Goal: Task Accomplishment & Management: Complete application form

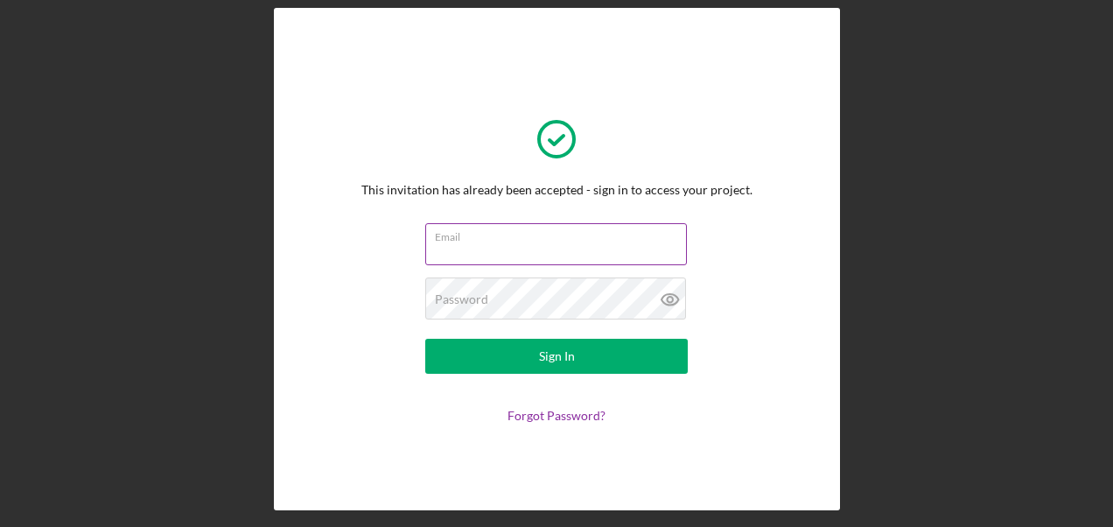
click at [480, 254] on input "Email" at bounding box center [556, 244] width 262 height 42
type input "[EMAIL_ADDRESS][DOMAIN_NAME]"
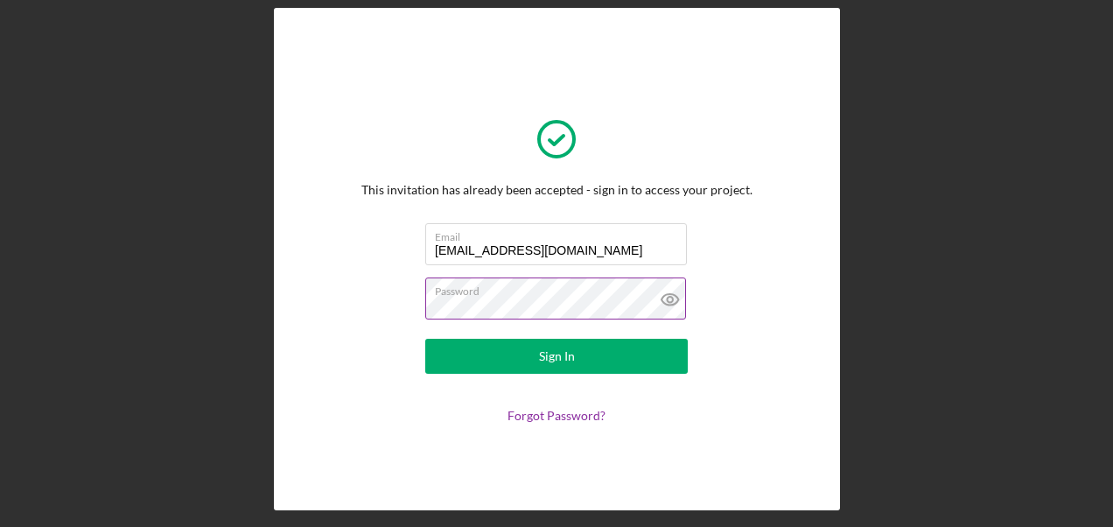
click at [674, 297] on icon at bounding box center [670, 299] width 17 height 11
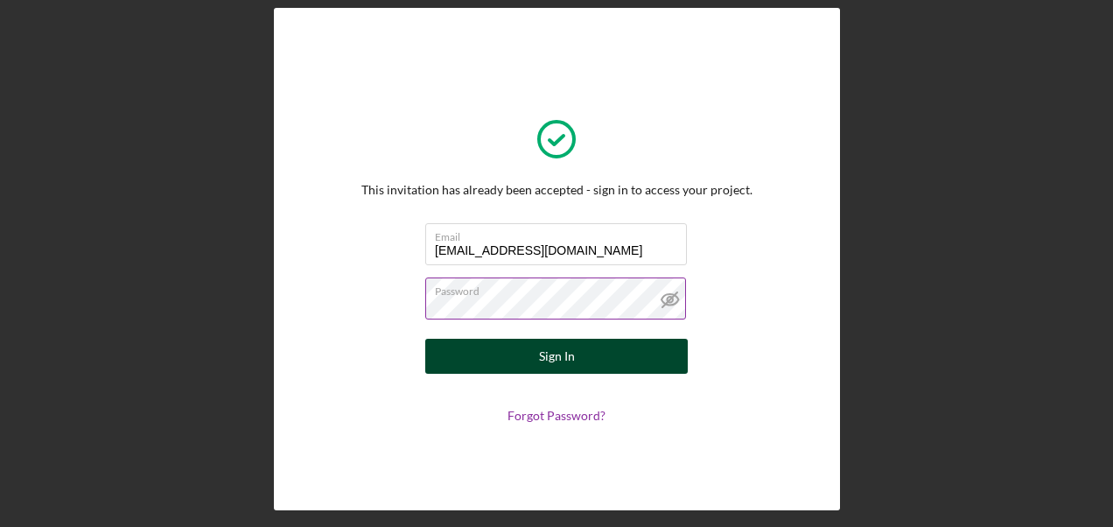
click at [587, 357] on button "Sign In" at bounding box center [556, 356] width 263 height 35
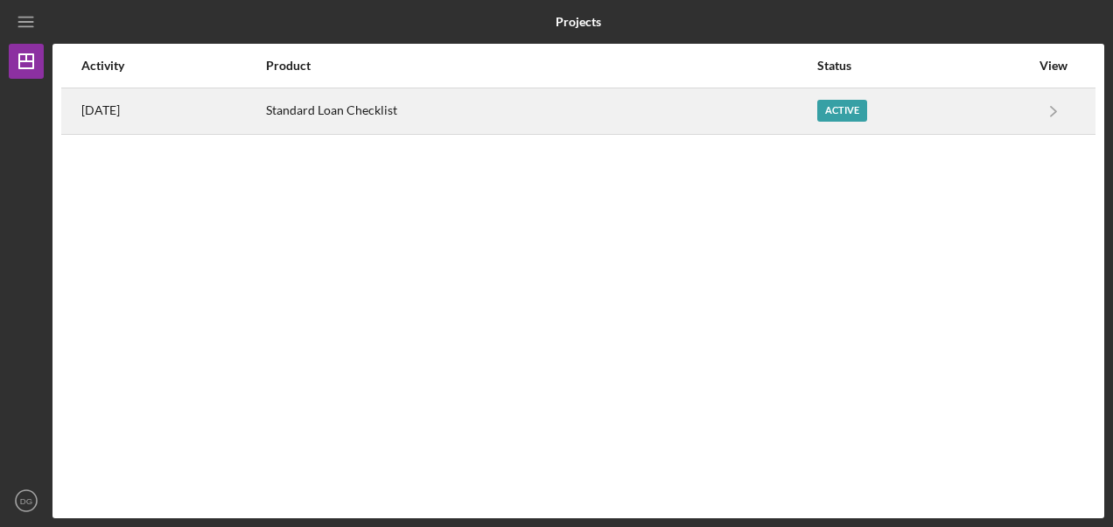
click at [859, 114] on div "Active" at bounding box center [843, 111] width 50 height 22
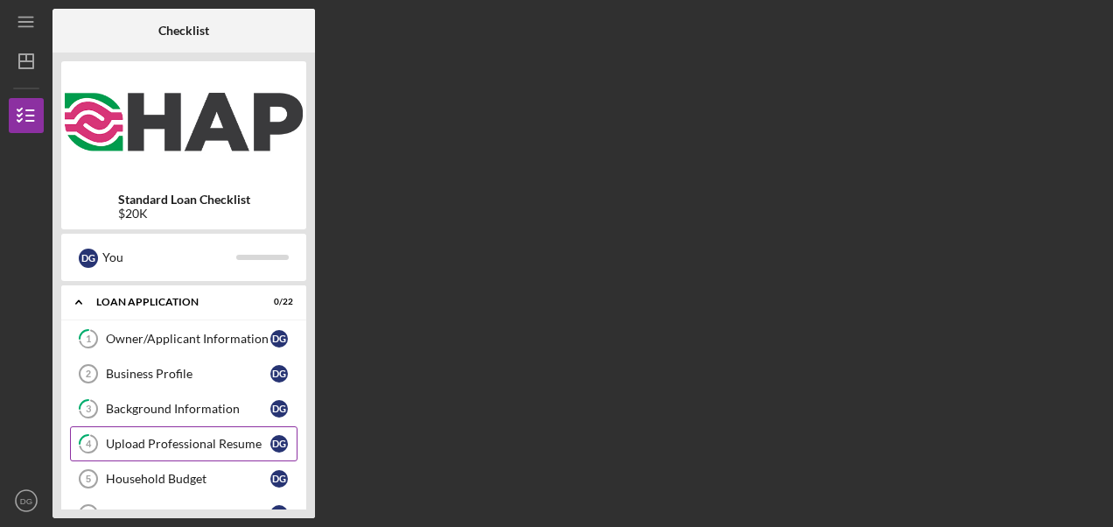
click at [240, 443] on div "Upload Professional Resume" at bounding box center [188, 444] width 165 height 14
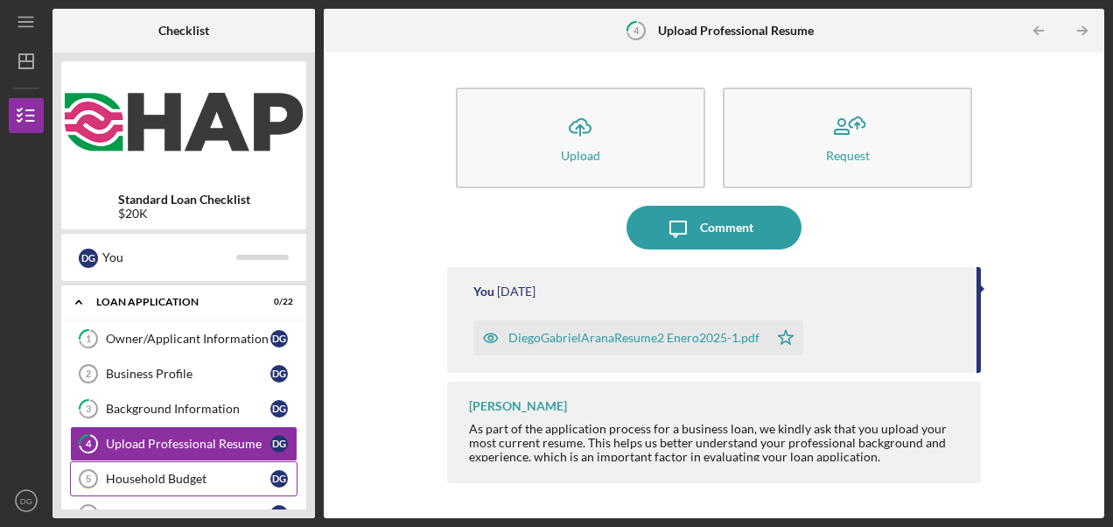
click at [201, 478] on div "Household Budget" at bounding box center [188, 479] width 165 height 14
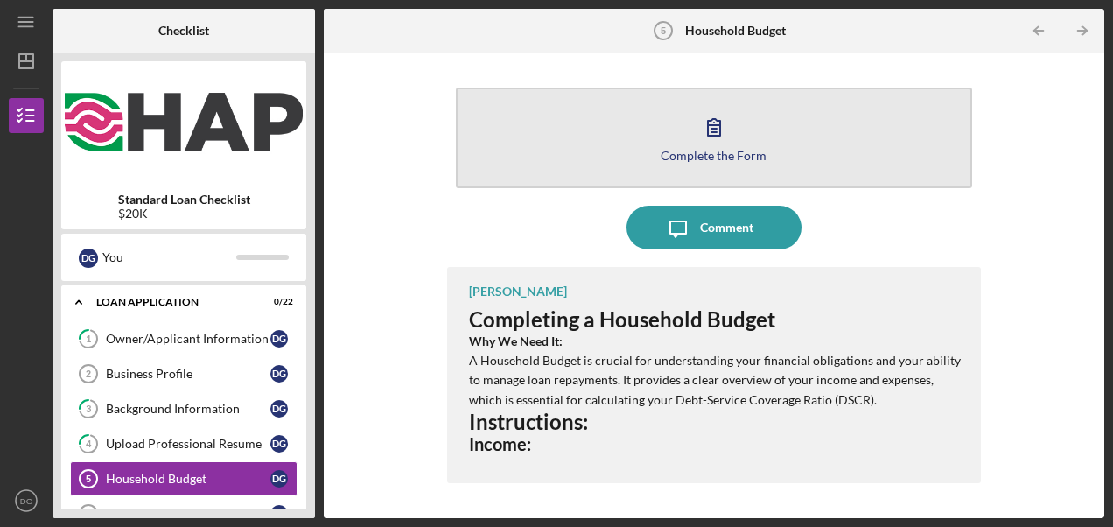
click at [718, 132] on icon "button" at bounding box center [714, 127] width 44 height 44
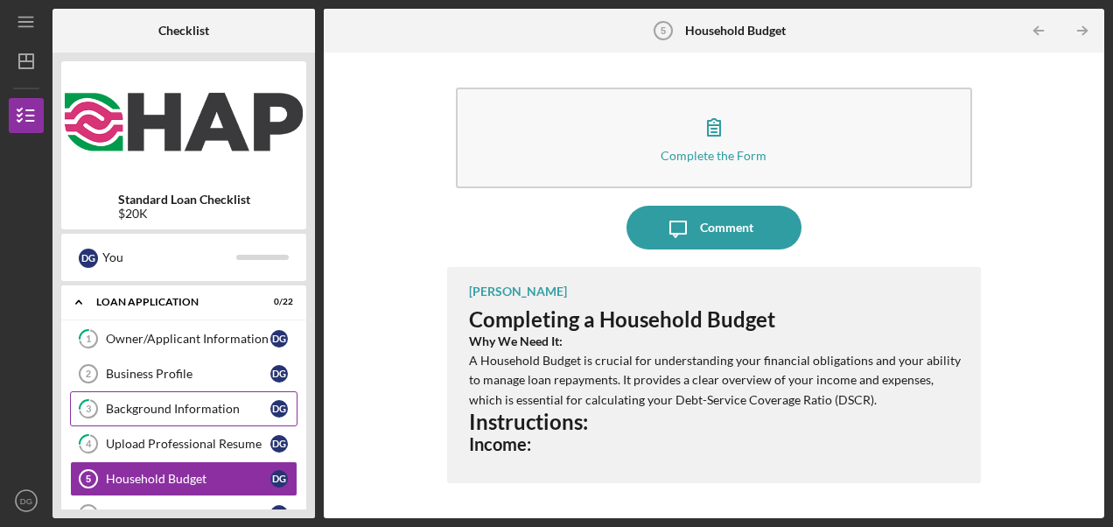
click at [178, 405] on div "Background Information" at bounding box center [188, 409] width 165 height 14
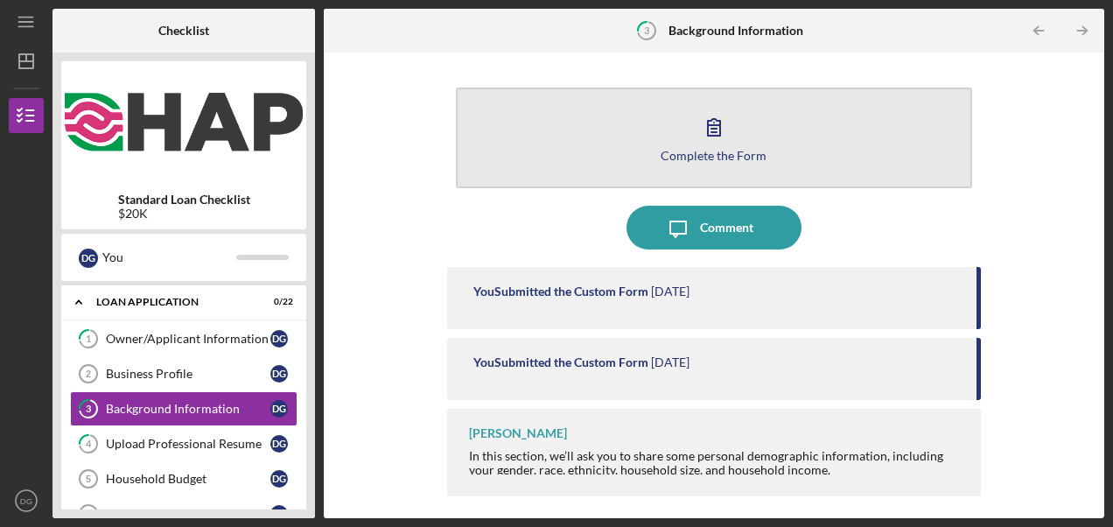
click at [741, 144] on button "Complete the Form Form" at bounding box center [714, 138] width 516 height 101
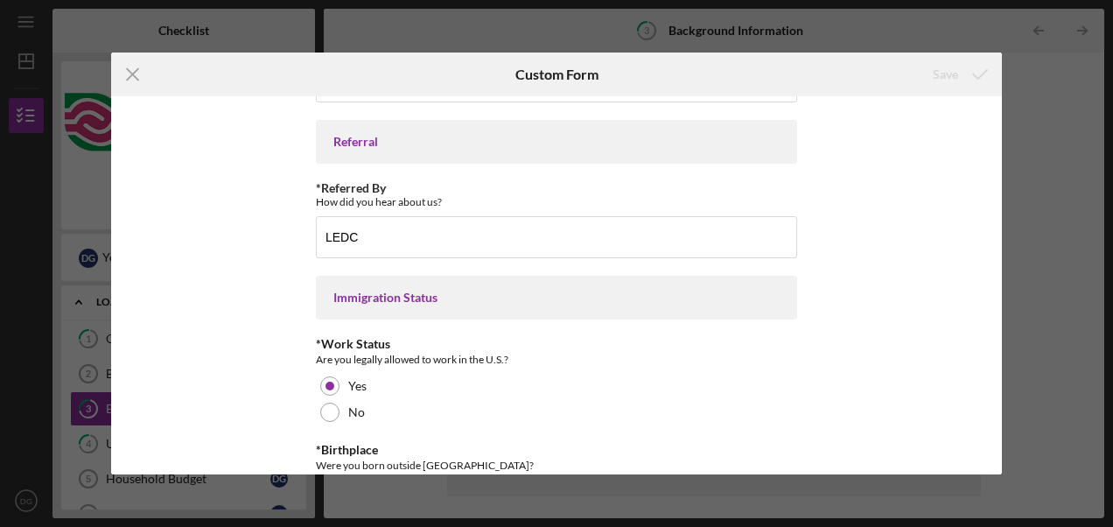
scroll to position [1654, 0]
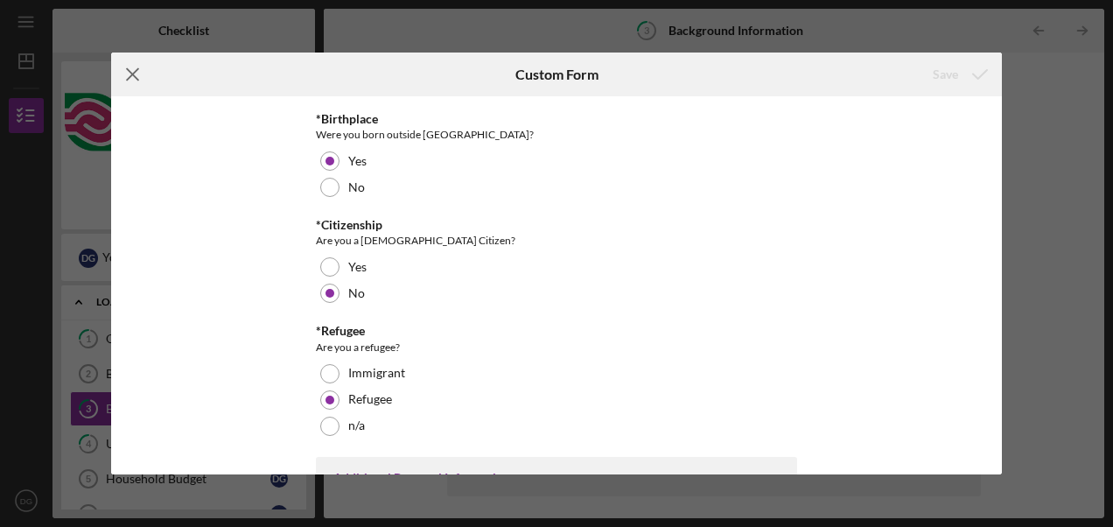
click at [126, 72] on icon "Icon/Menu Close" at bounding box center [133, 75] width 44 height 44
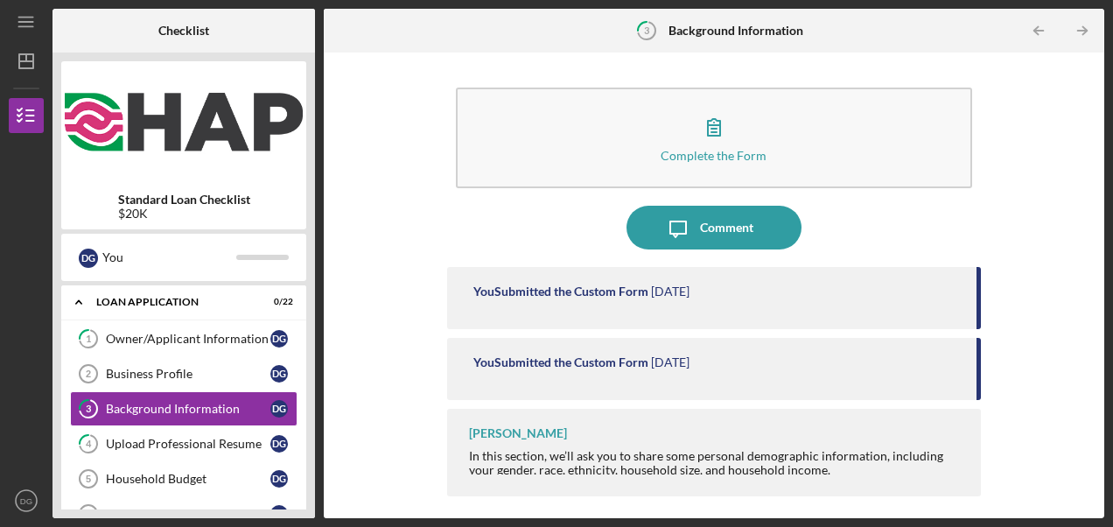
click at [851, 460] on div "In this section, we’ll ask you to share some personal demographic information, …" at bounding box center [716, 463] width 495 height 28
click at [492, 457] on div "In this section, we’ll ask you to share some personal demographic information, …" at bounding box center [716, 463] width 495 height 28
click at [1077, 30] on icon "Icon/Table Pagination Arrow" at bounding box center [1082, 30] width 39 height 39
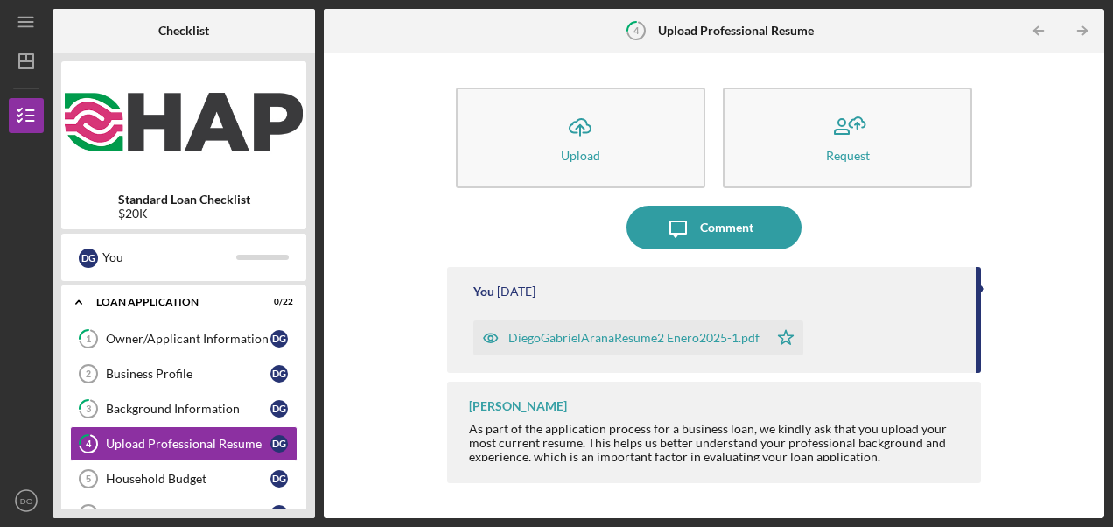
click at [1077, 30] on icon "Icon/Table Pagination Arrow" at bounding box center [1082, 30] width 39 height 39
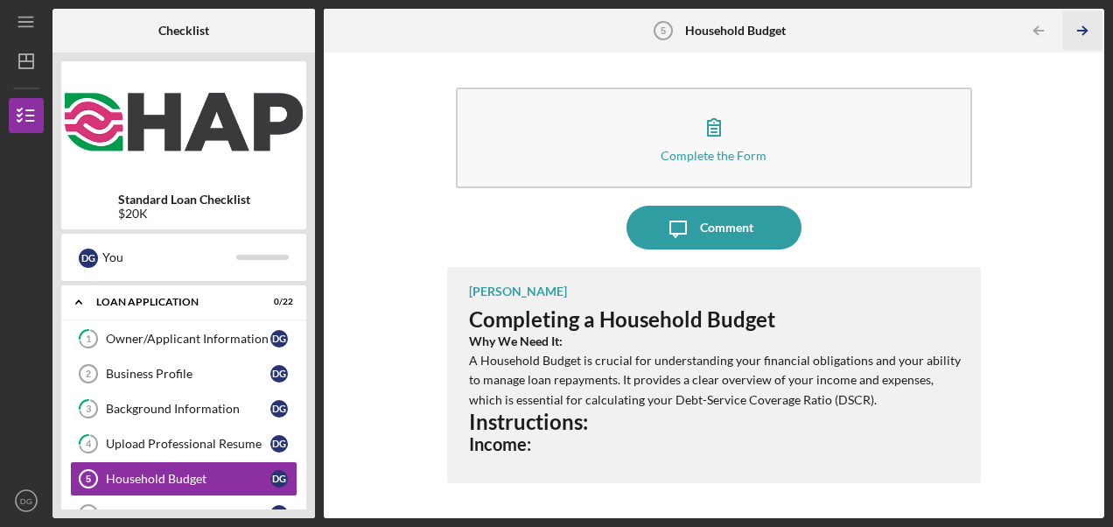
click at [1077, 30] on icon "Icon/Table Pagination Arrow" at bounding box center [1082, 30] width 39 height 39
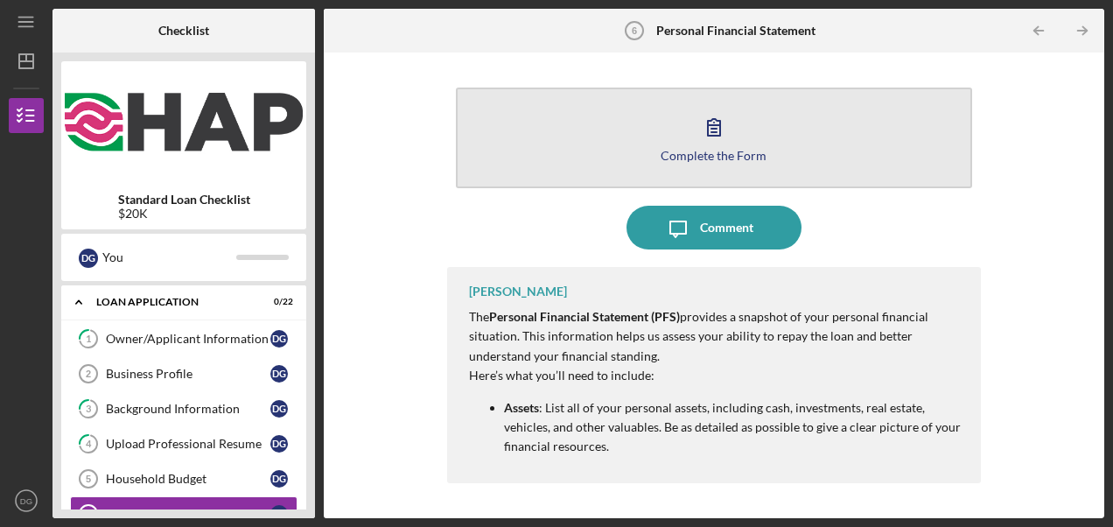
click at [718, 133] on icon "button" at bounding box center [714, 127] width 44 height 44
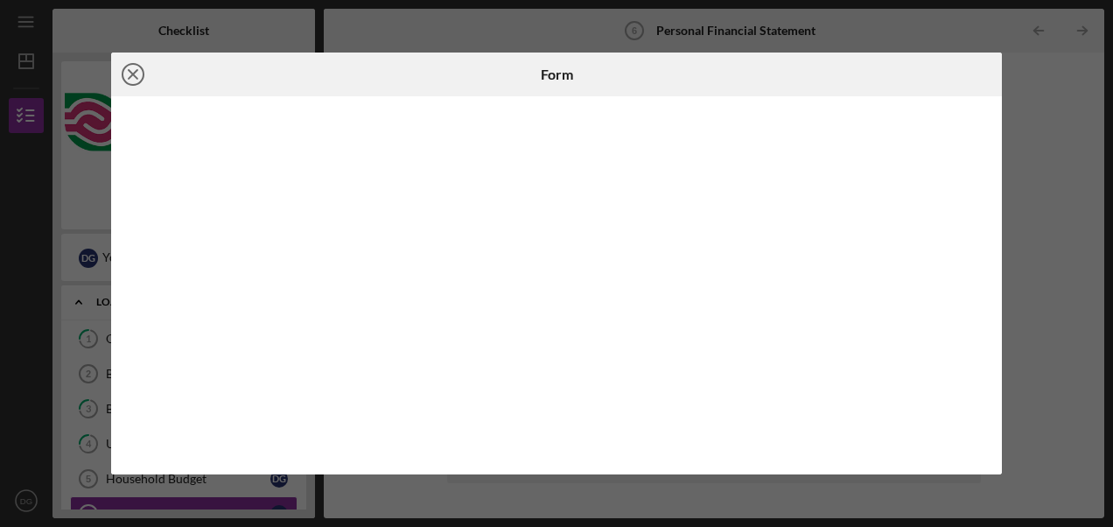
click at [133, 74] on line at bounding box center [133, 74] width 9 height 9
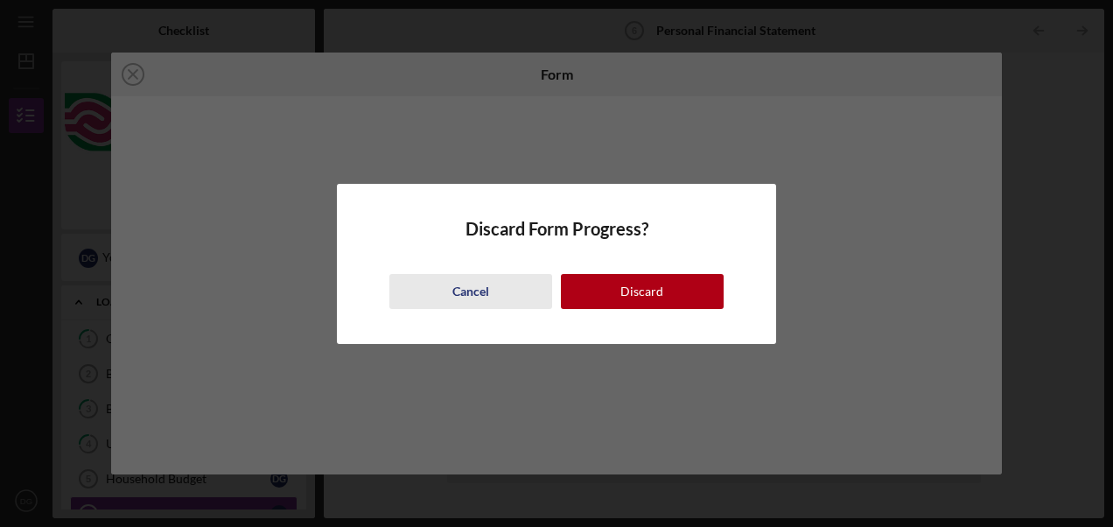
click at [473, 298] on div "Cancel" at bounding box center [471, 291] width 37 height 35
